Goal: Transaction & Acquisition: Purchase product/service

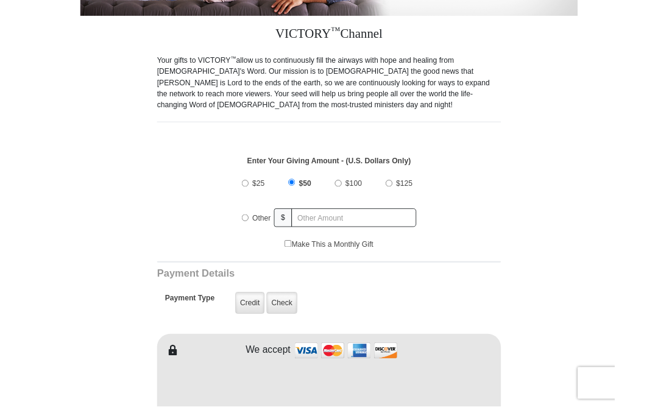
scroll to position [276, 0]
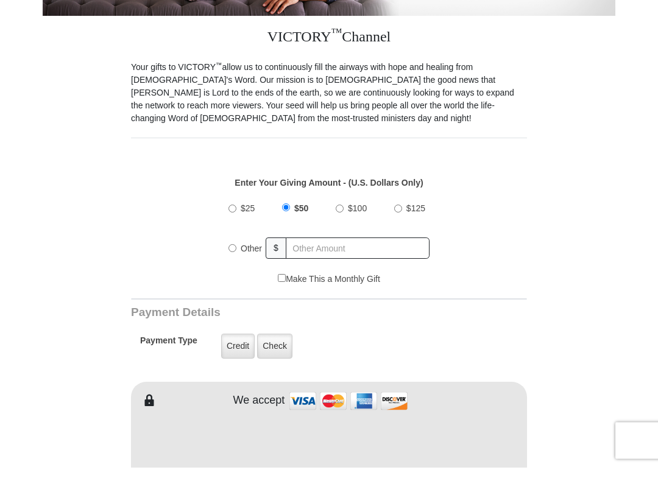
click at [238, 250] on label "Other" at bounding box center [251, 262] width 30 height 27
click at [236, 258] on input "Other" at bounding box center [232, 262] width 8 height 8
radio input "true"
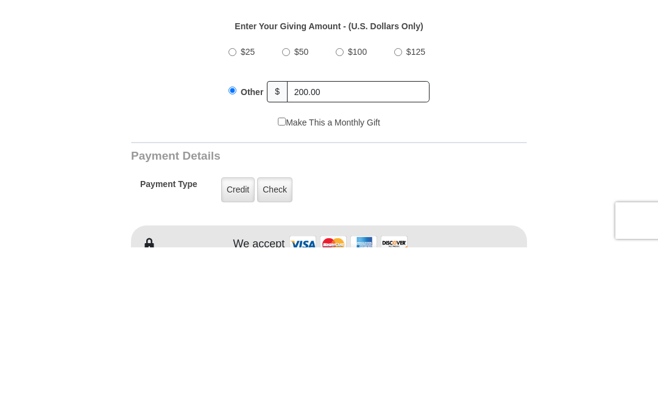
scroll to position [447, 0]
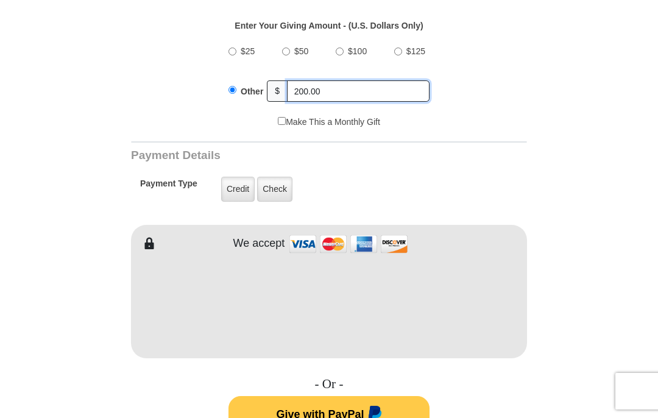
type input "200.00"
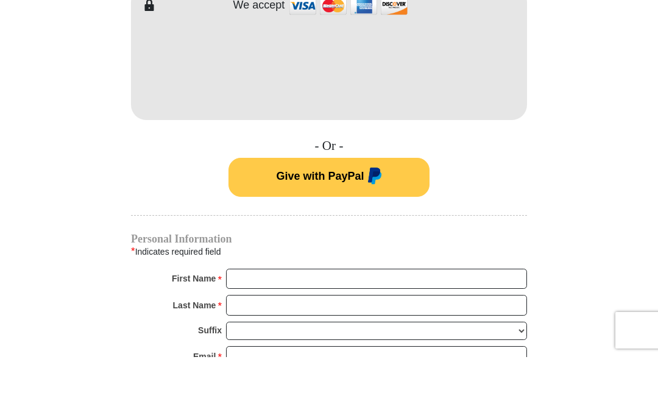
scroll to position [686, 0]
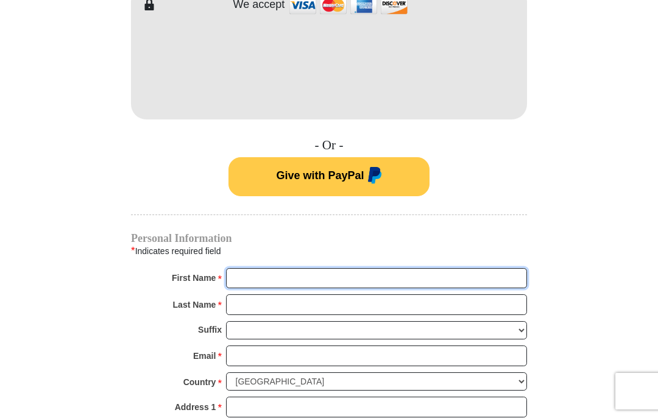
click at [325, 284] on input "First Name *" at bounding box center [376, 278] width 301 height 21
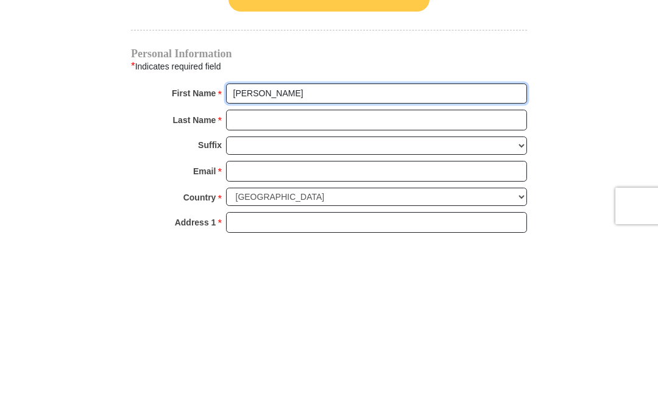
type input "[PERSON_NAME]"
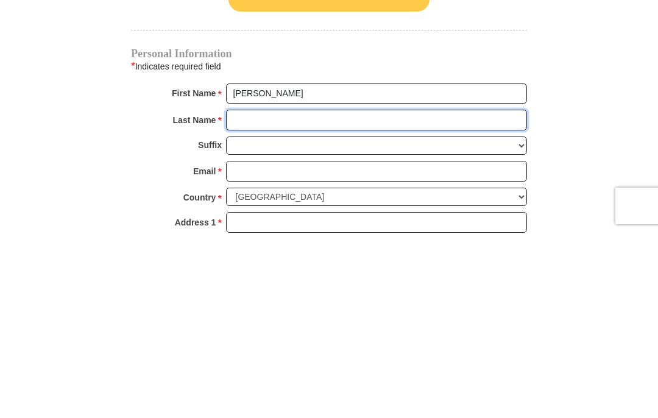
click at [325, 295] on input "Last Name *" at bounding box center [376, 305] width 301 height 21
type input "[PERSON_NAME]"
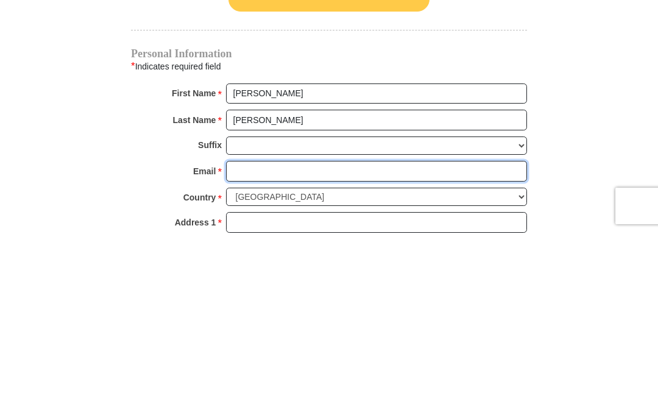
click at [361, 346] on input "Email *" at bounding box center [376, 356] width 301 height 21
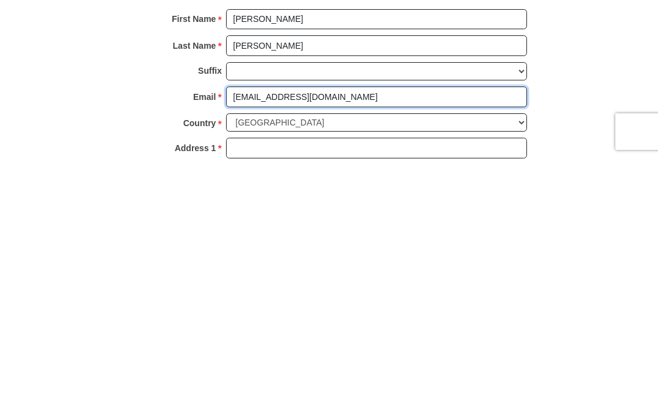
type input "[EMAIL_ADDRESS][DOMAIN_NAME]"
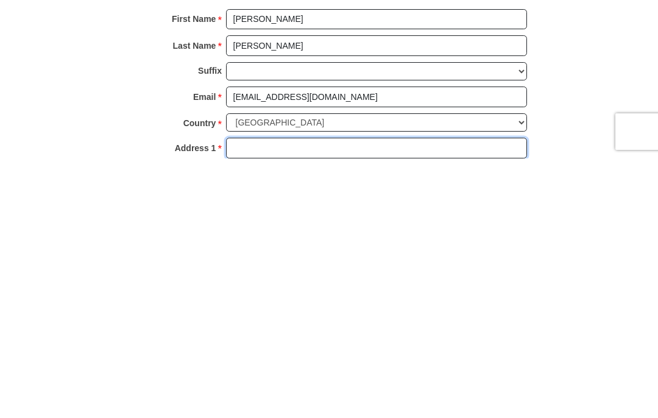
click at [332, 397] on input "Address 1 *" at bounding box center [376, 407] width 301 height 21
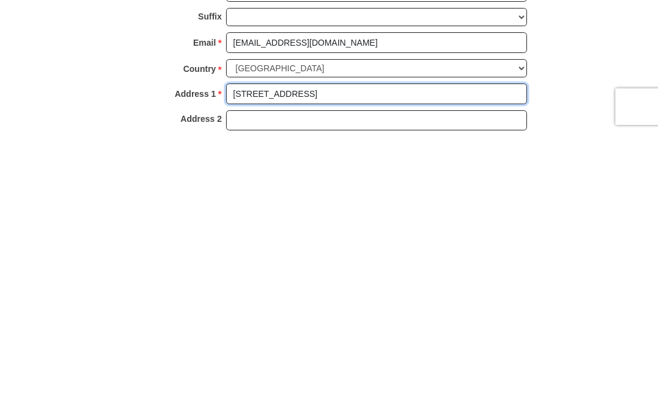
scroll to position [716, 0]
type input "[STREET_ADDRESS]"
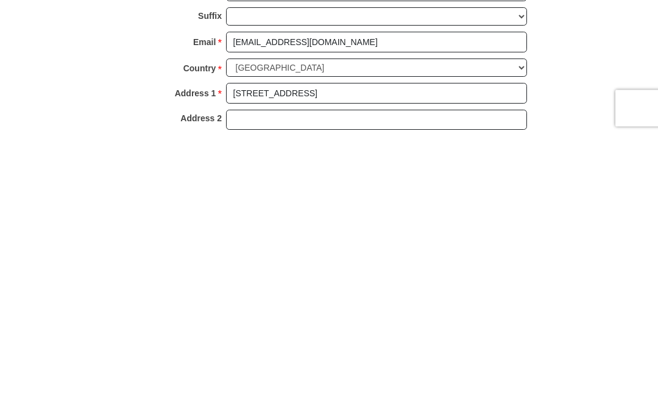
type input "Austin"
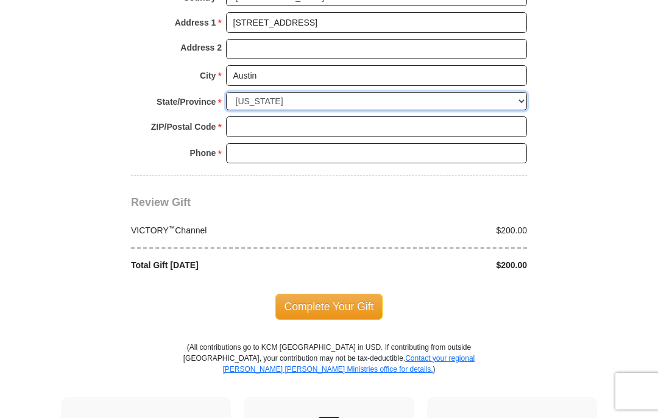
click at [523, 94] on select "Choose [US_STATE] [US_STATE] [US_STATE] [US_STATE] [US_STATE] Armed Forces Amer…" at bounding box center [376, 101] width 301 height 19
select select "[GEOGRAPHIC_DATA]"
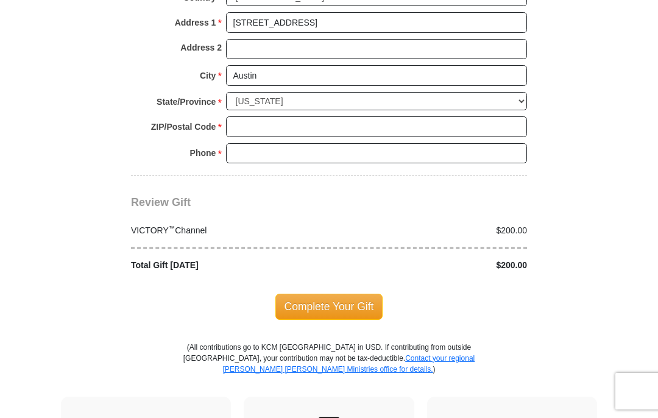
click at [309, 116] on input "ZIP/Postal Code *" at bounding box center [376, 126] width 301 height 21
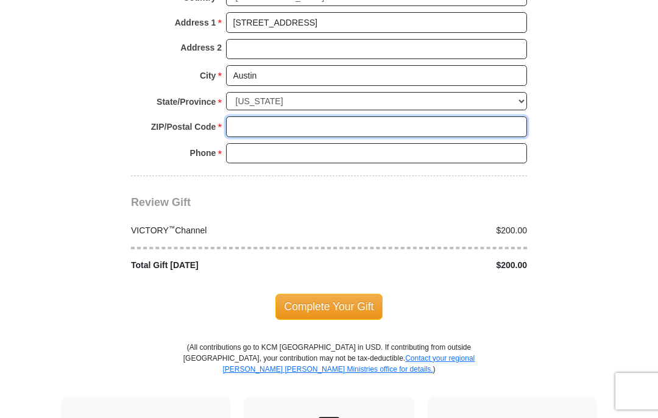
scroll to position [1069, 0]
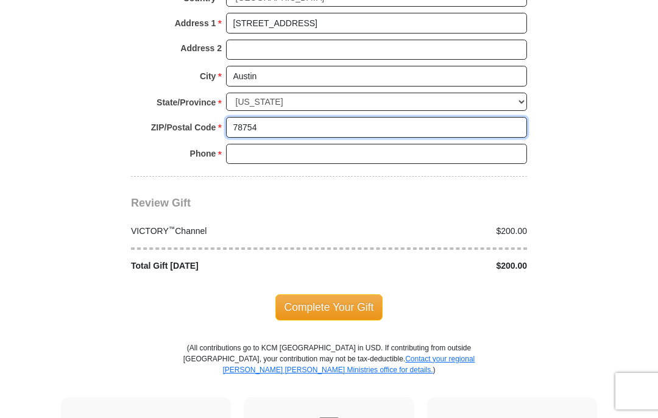
type input "78754"
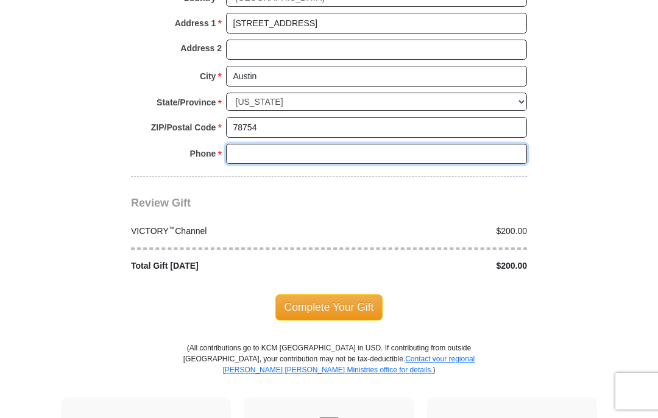
click at [332, 144] on input "Phone * *" at bounding box center [376, 154] width 301 height 21
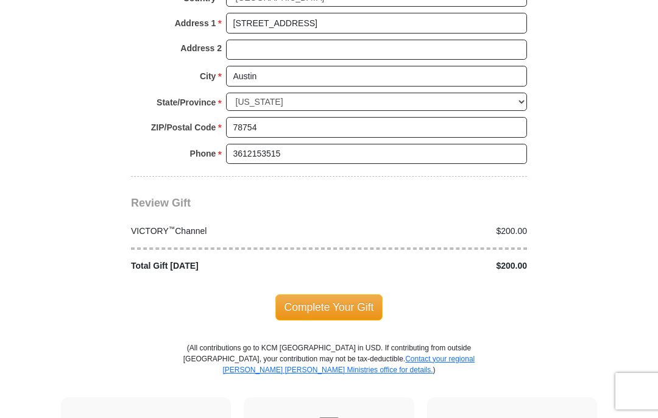
scroll to position [1070, 0]
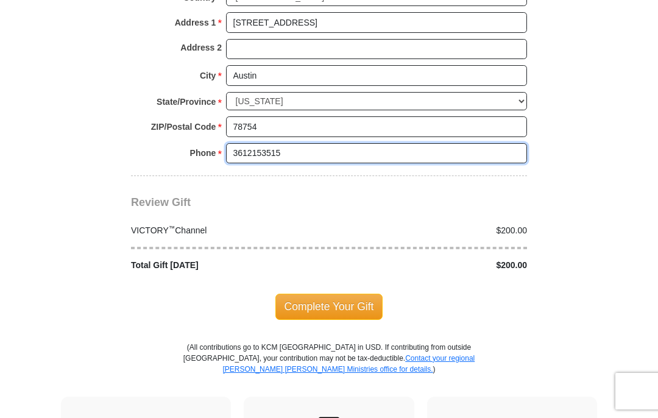
type input "3612153515"
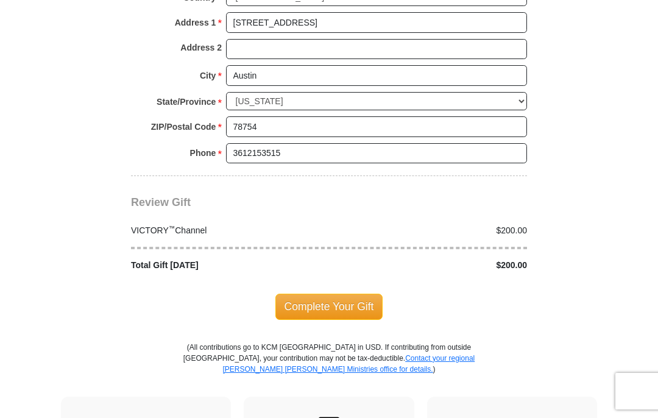
click at [336, 298] on span "Complete Your Gift" at bounding box center [329, 306] width 108 height 26
